Goal: Information Seeking & Learning: Find specific fact

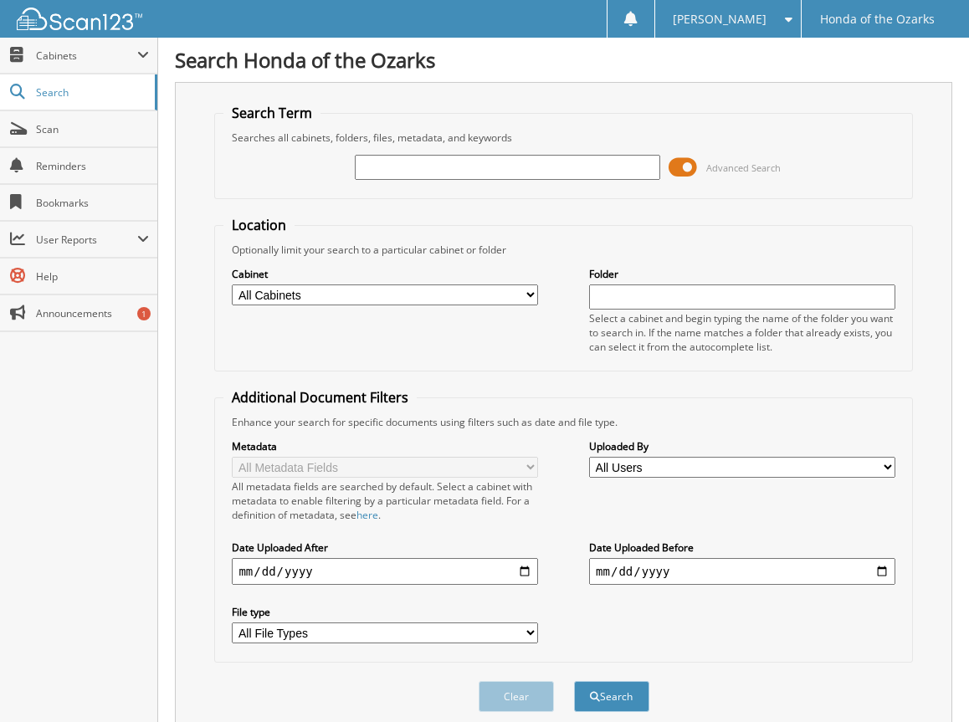
drag, startPoint x: 388, startPoint y: 162, endPoint x: 397, endPoint y: 158, distance: 9.4
click at [388, 162] on input "text" at bounding box center [507, 167] width 305 height 25
type input "rachel harmon"
click at [574, 681] on button "Search" at bounding box center [611, 696] width 75 height 31
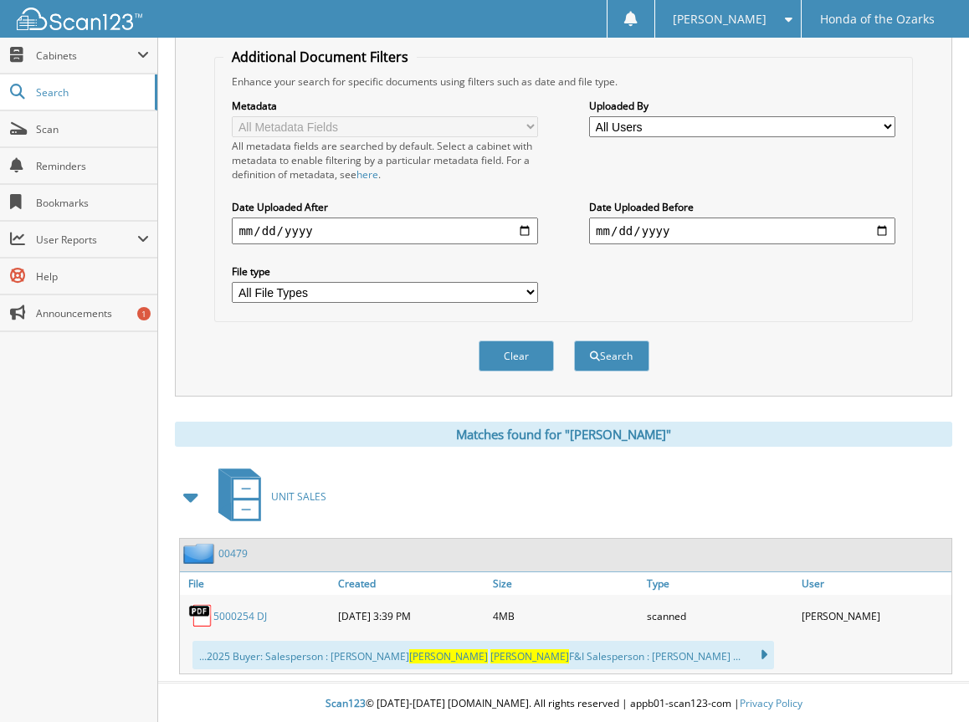
scroll to position [344, 0]
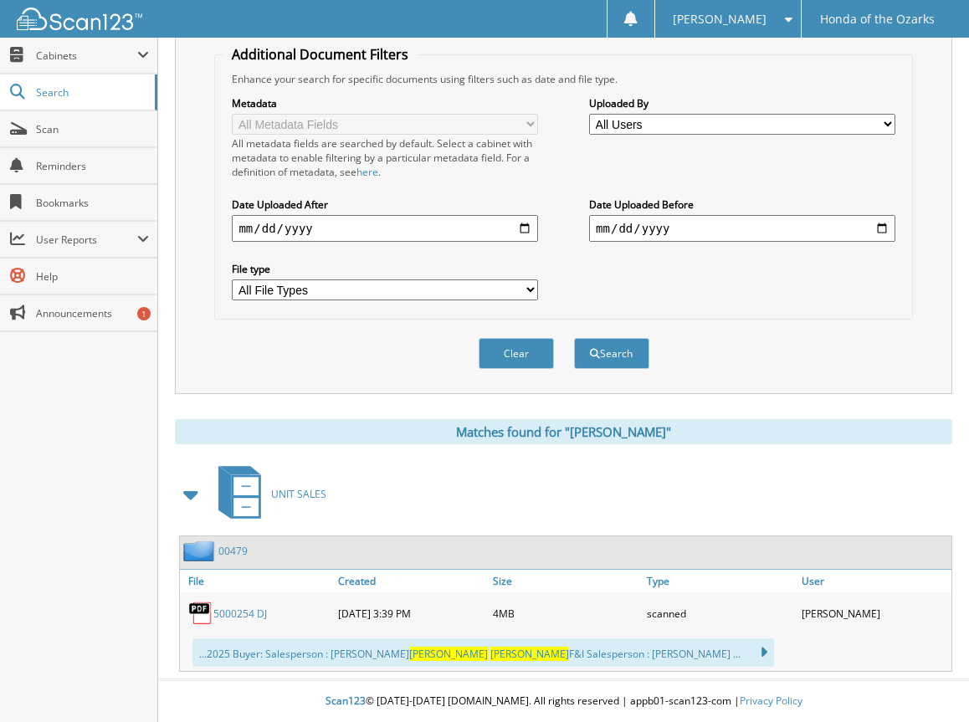
click at [239, 608] on link "5000254 DJ" at bounding box center [240, 614] width 54 height 14
click at [206, 102] on div "Search Term Searches all cabinets, folders, files, metadata, and keywords rache…" at bounding box center [563, 66] width 777 height 655
click at [227, 173] on div "Metadata All Metadata Fields All metadata fields are searched by default. Selec…" at bounding box center [562, 198] width 679 height 224
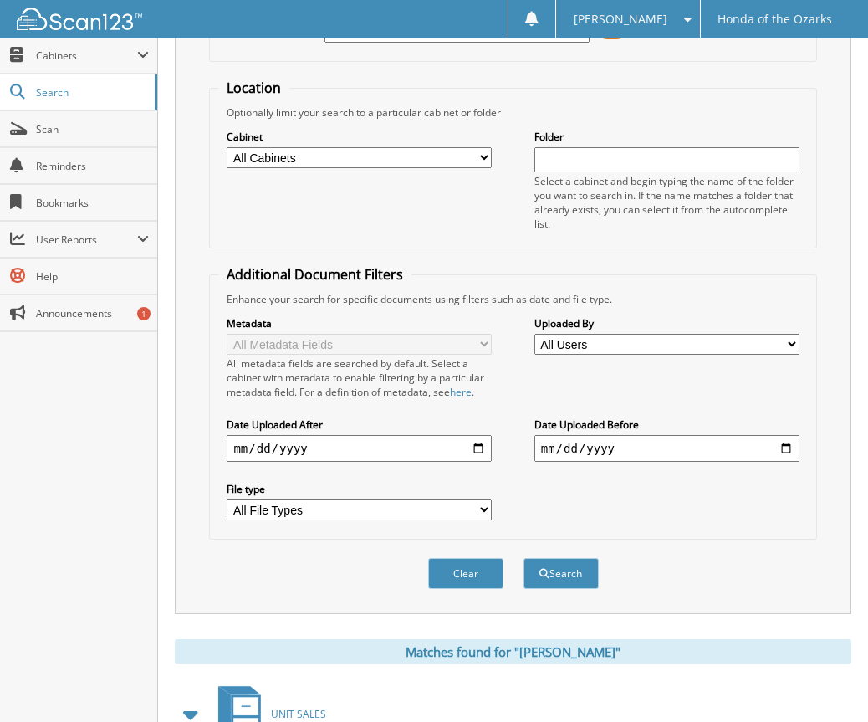
scroll to position [0, 0]
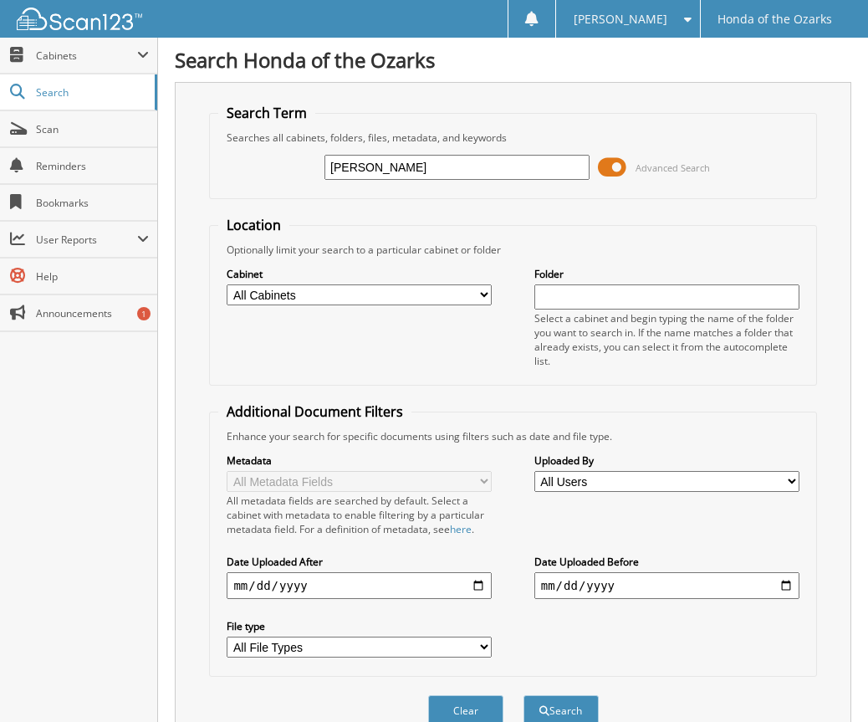
click at [366, 163] on input "[PERSON_NAME]" at bounding box center [457, 167] width 265 height 25
type input "harmon"
click at [524, 695] on button "Search" at bounding box center [561, 710] width 75 height 31
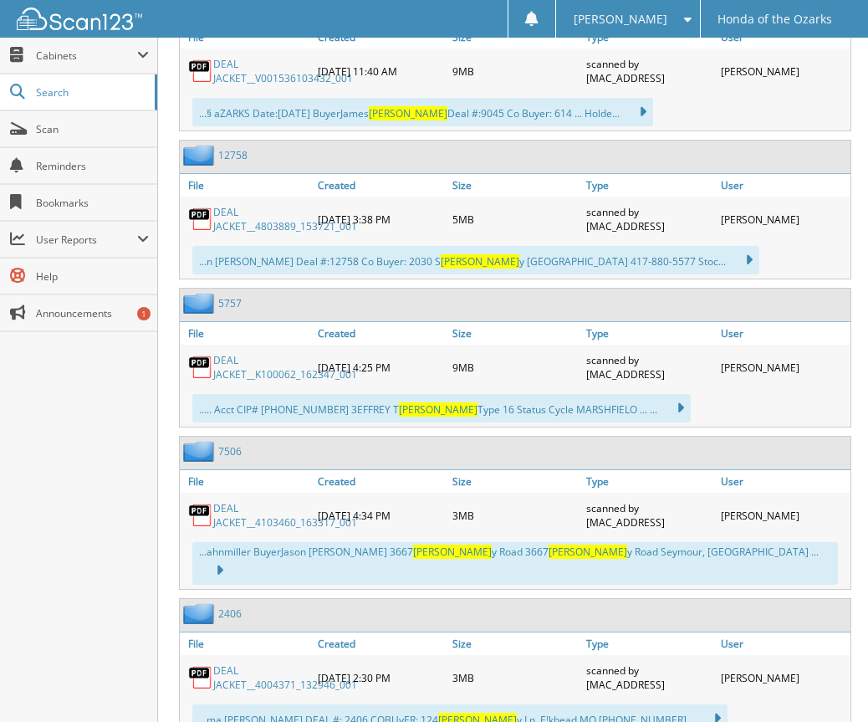
scroll to position [3179, 0]
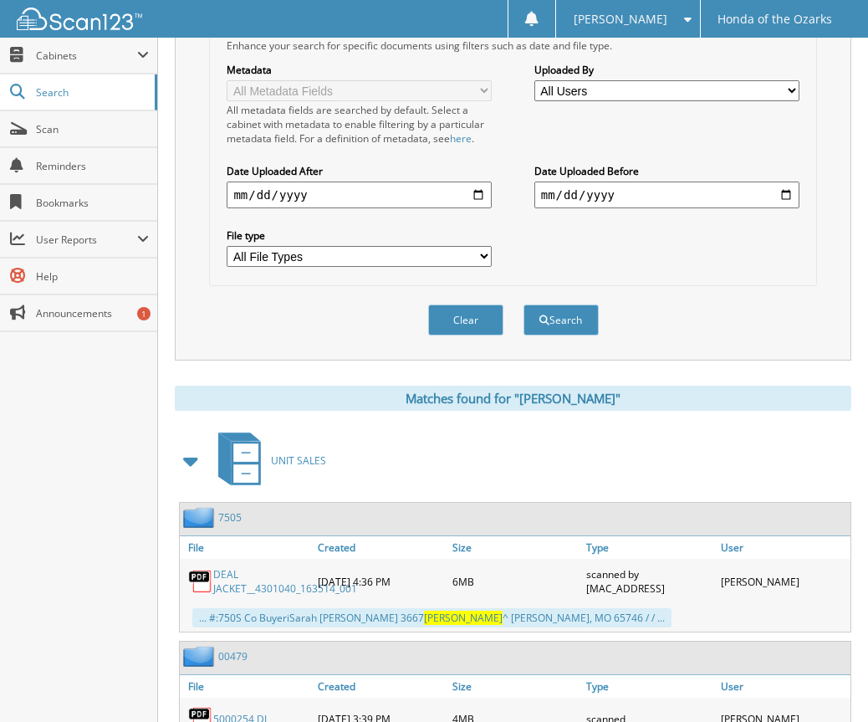
scroll to position [0, 0]
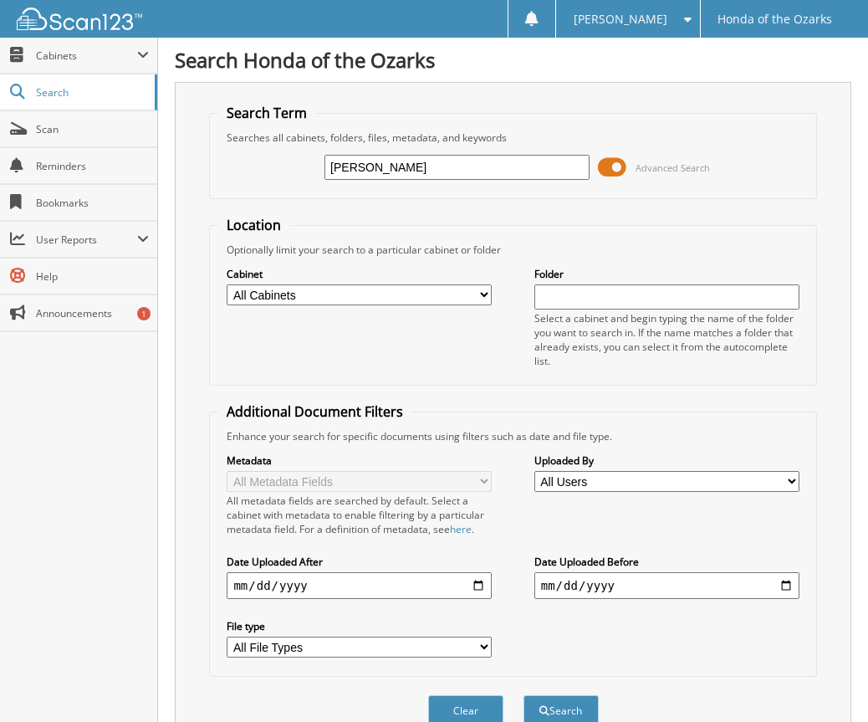
click at [380, 168] on input "harmon" at bounding box center [457, 167] width 265 height 25
click at [379, 168] on input "harmon" at bounding box center [457, 167] width 265 height 25
type input "22955"
click at [524, 695] on button "Search" at bounding box center [561, 710] width 75 height 31
drag, startPoint x: 377, startPoint y: 166, endPoint x: 288, endPoint y: 170, distance: 88.8
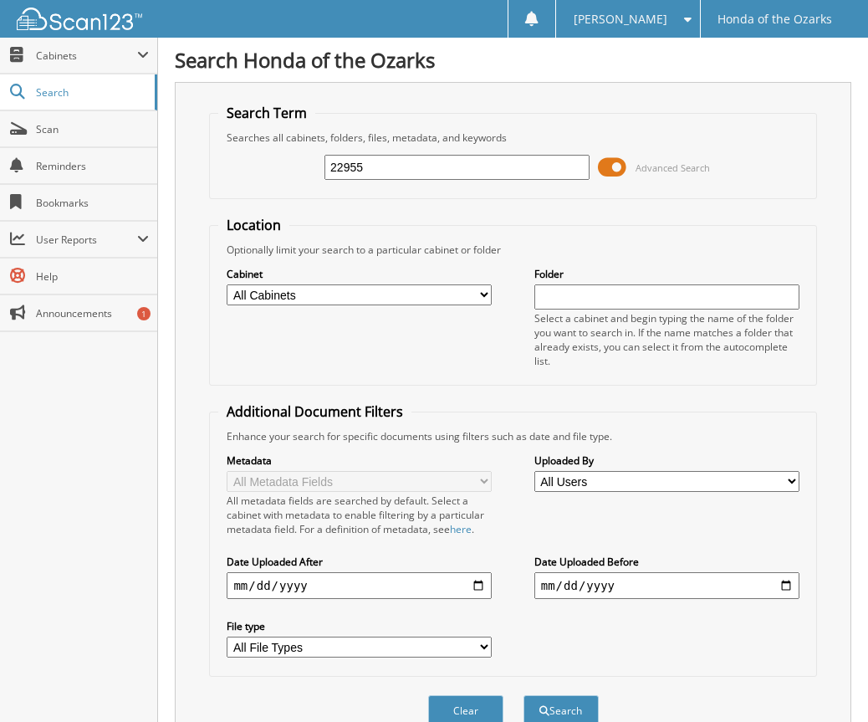
click at [288, 170] on div "22955 Advanced Search" at bounding box center [512, 167] width 589 height 45
type input "h"
type input "[PERSON_NAME]"
click at [524, 695] on button "Search" at bounding box center [561, 710] width 75 height 31
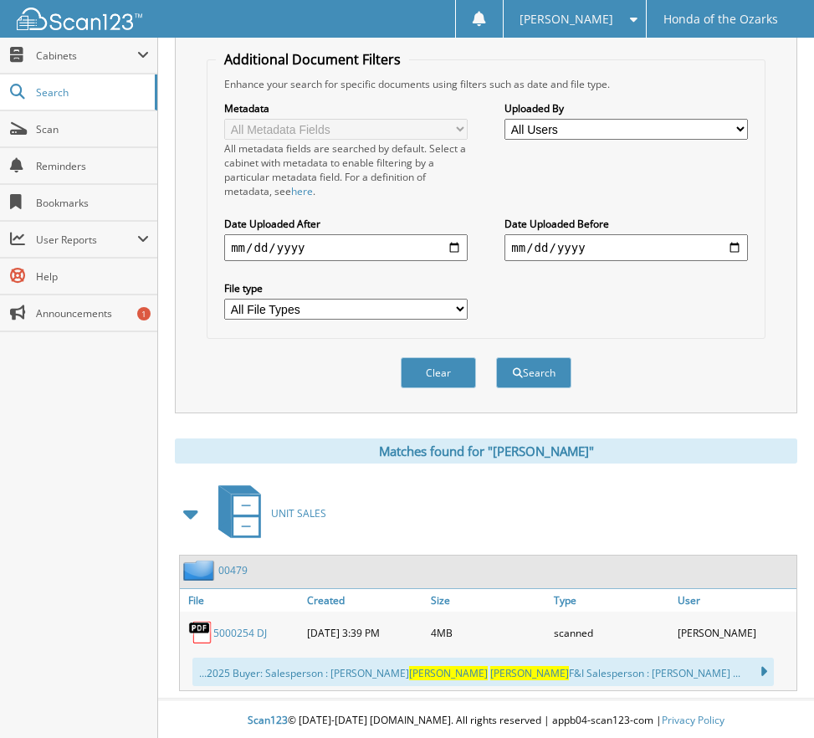
scroll to position [356, 0]
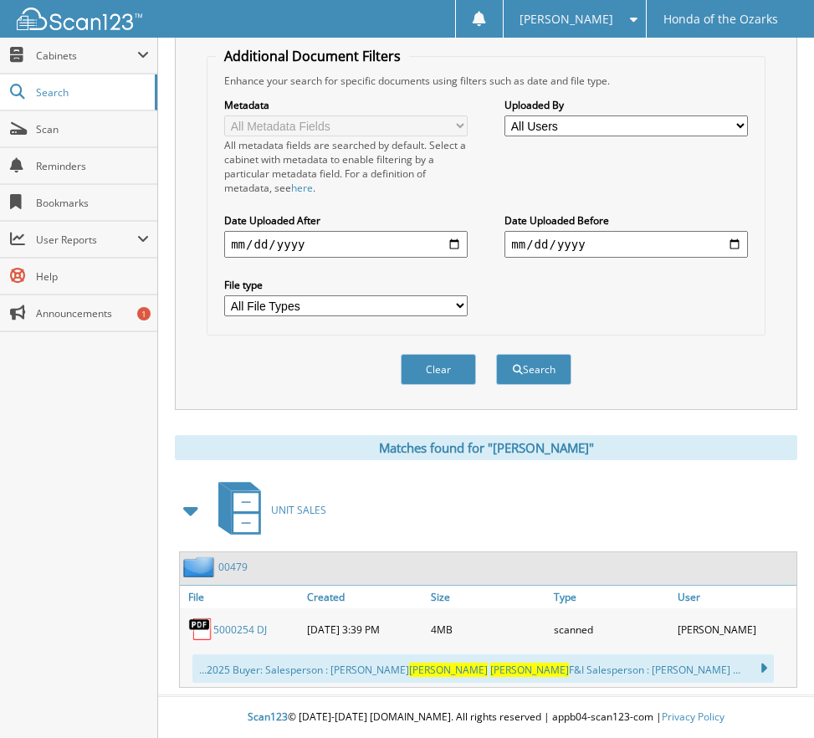
click at [240, 628] on link "5000254 DJ" at bounding box center [240, 629] width 54 height 14
